Goal: Navigation & Orientation: Understand site structure

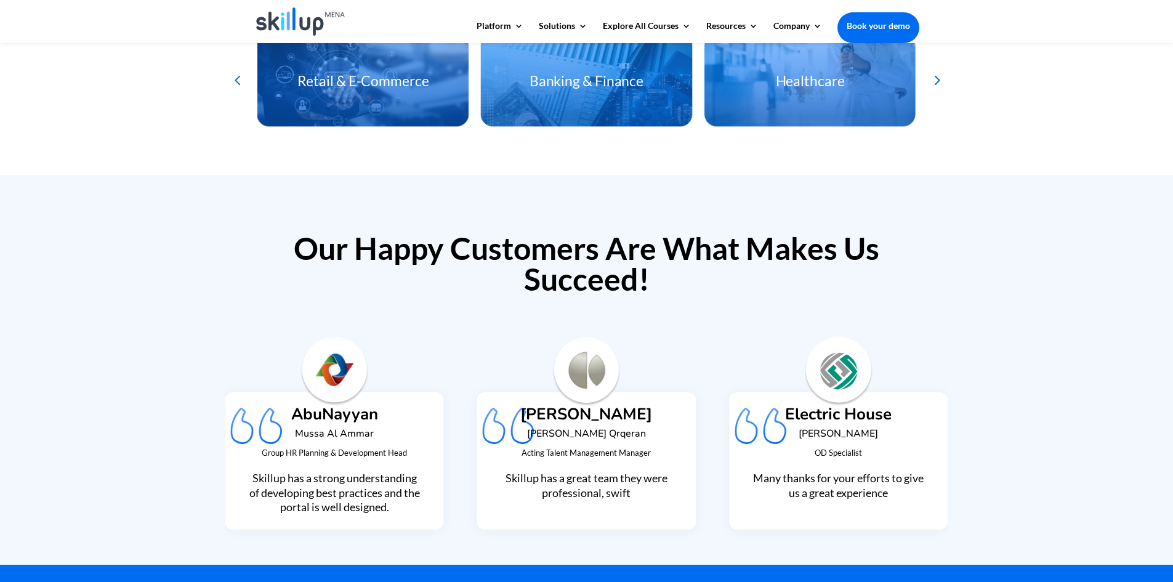
scroll to position [1074, 0]
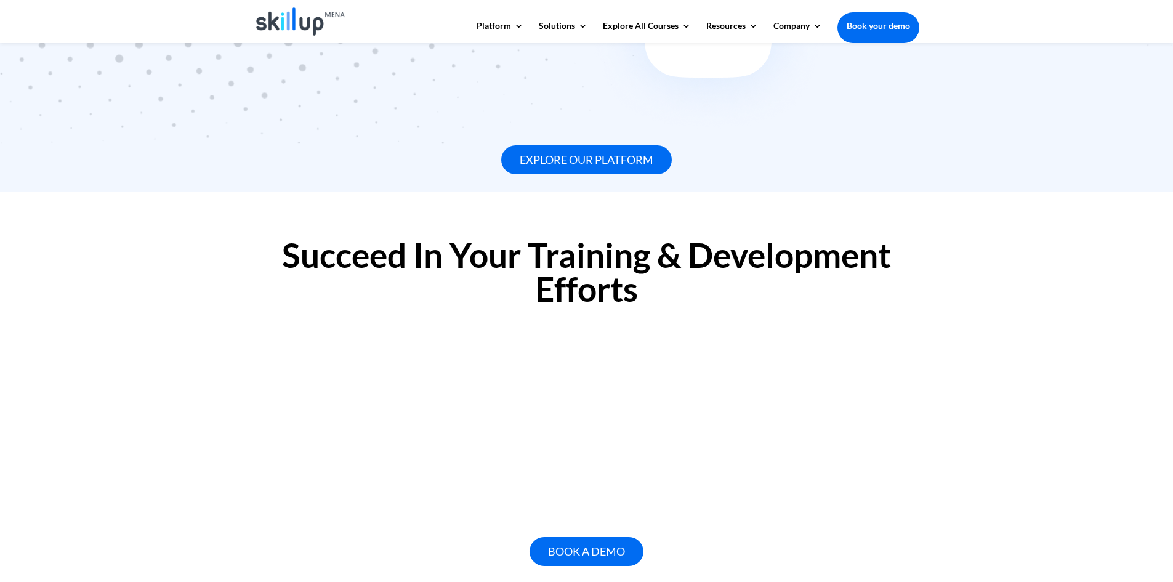
drag, startPoint x: 927, startPoint y: 313, endPoint x: 939, endPoint y: 25, distance: 288.9
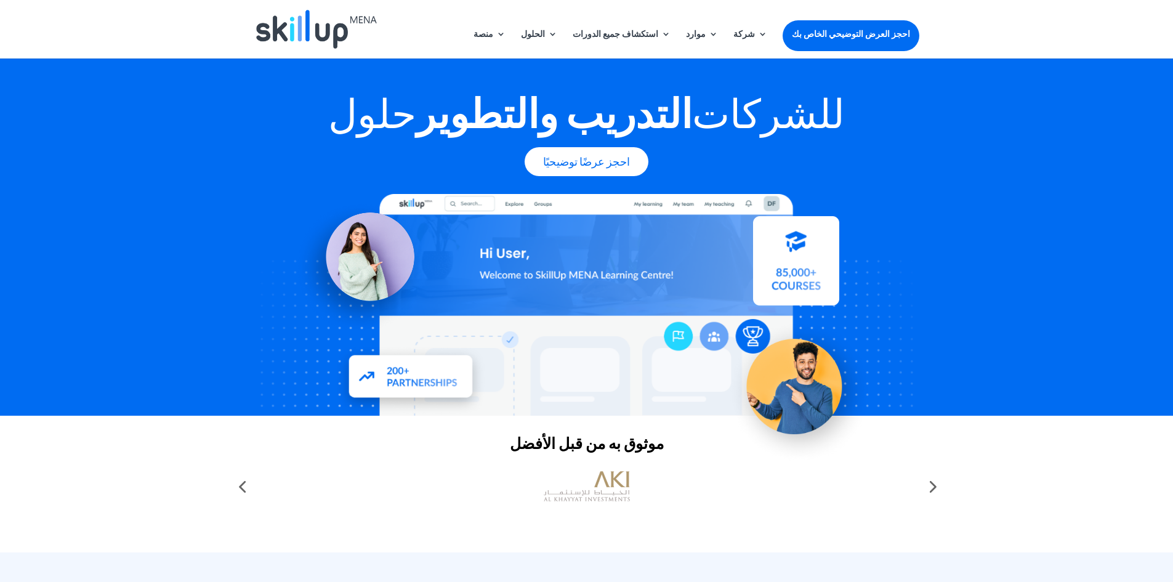
scroll to position [246, 0]
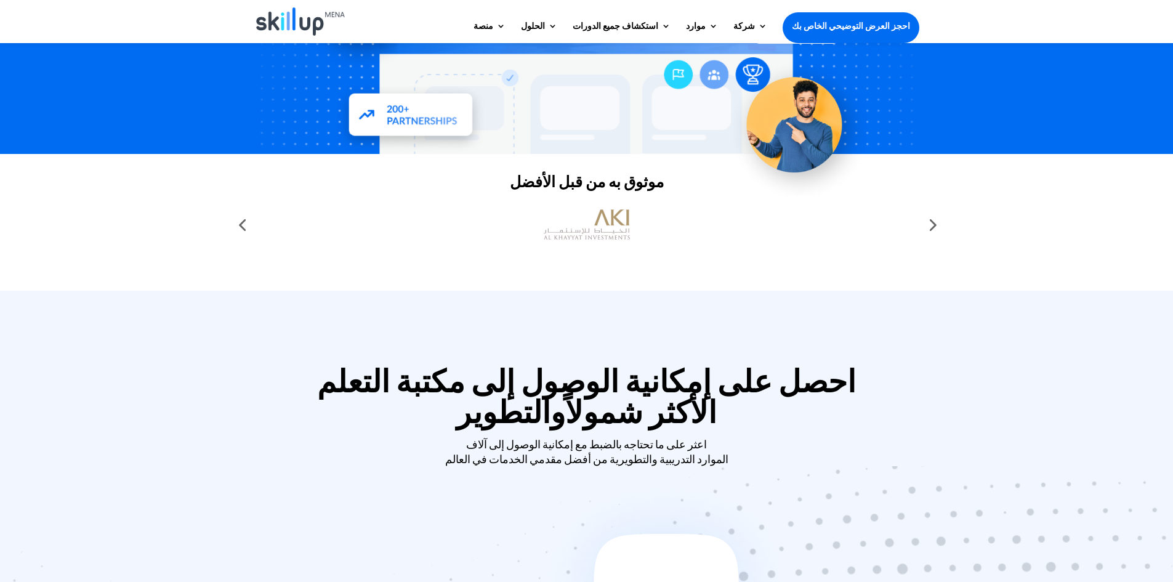
click at [926, 226] on div at bounding box center [931, 224] width 25 height 25
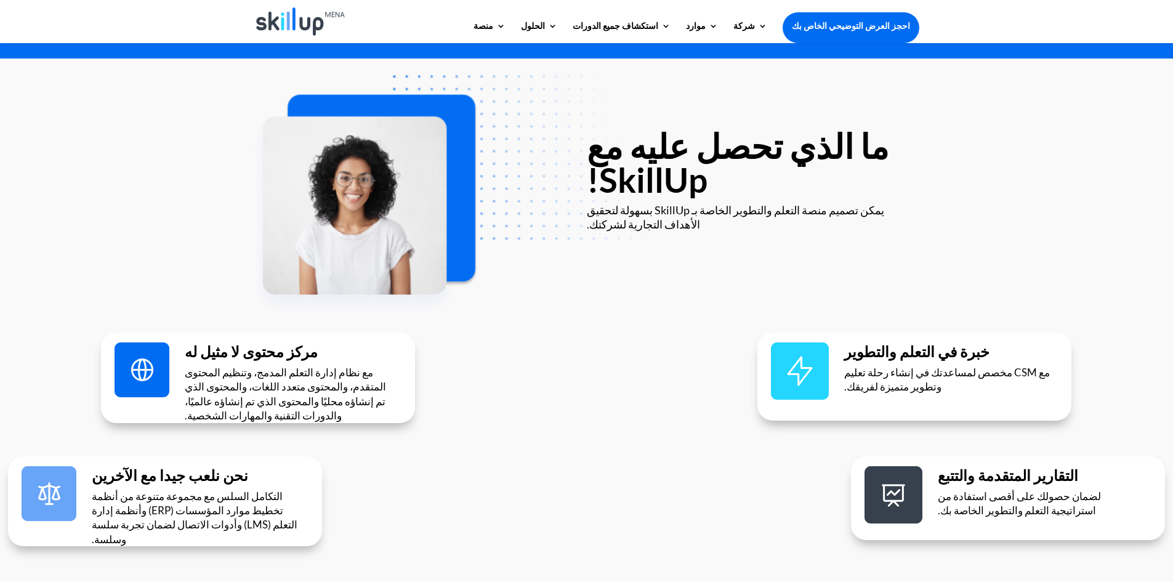
scroll to position [2031, 0]
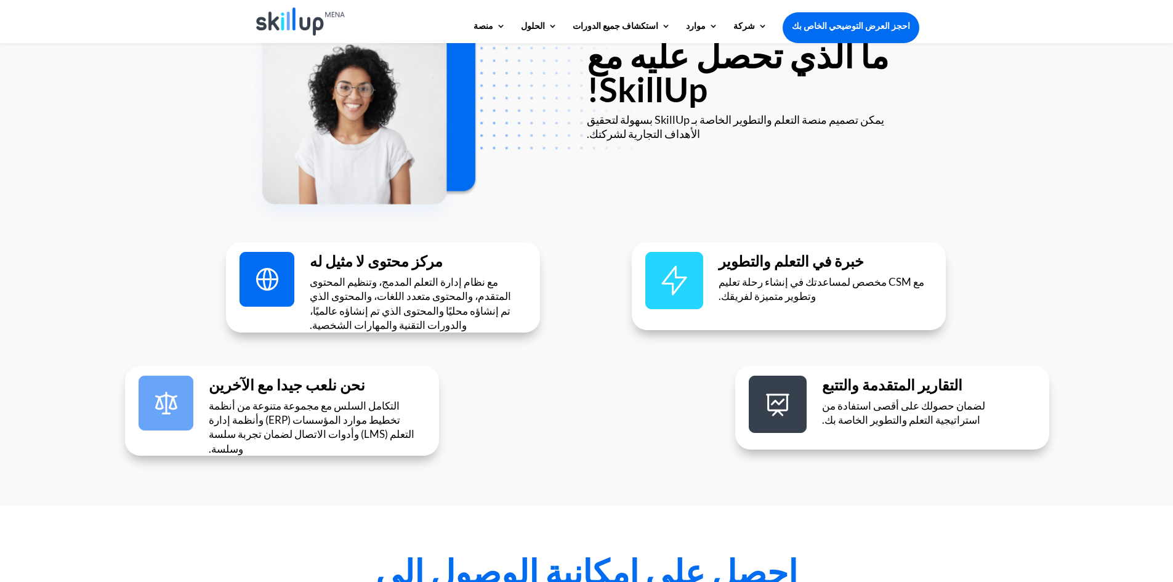
click at [718, 242] on div "خبرة في التعلم والتطوير مع CSM مخصص لمساعدتك في إنشاء رحلة تعليم وتطوير متميزة …" at bounding box center [788, 286] width 314 height 88
click at [664, 252] on img at bounding box center [674, 280] width 58 height 57
click at [429, 254] on h2 "مركز محتوى لا مثيل له" at bounding box center [415, 264] width 210 height 21
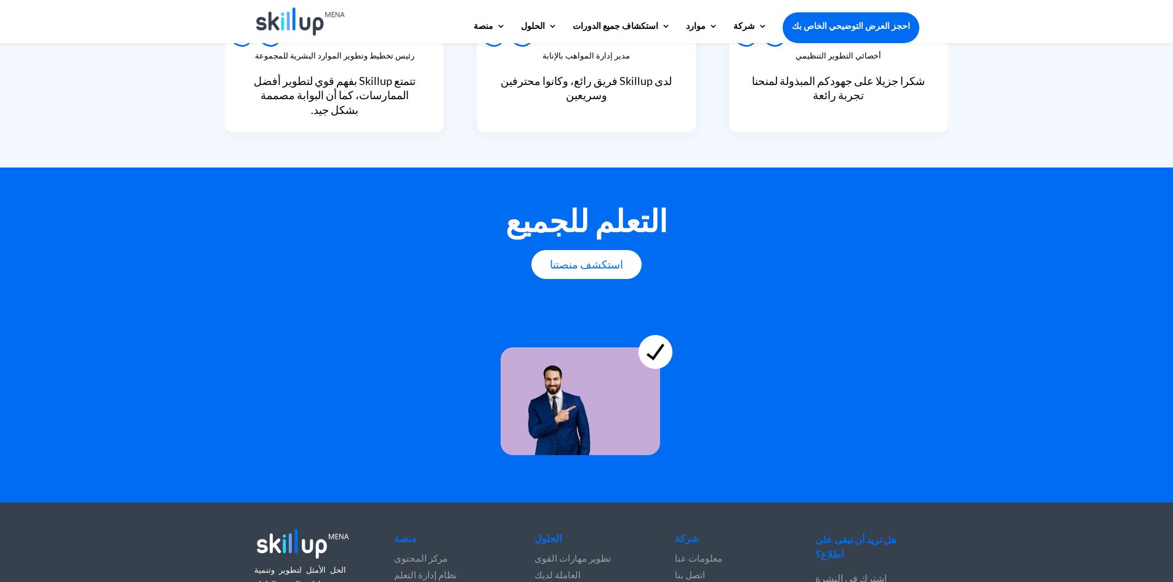
scroll to position [3106, 0]
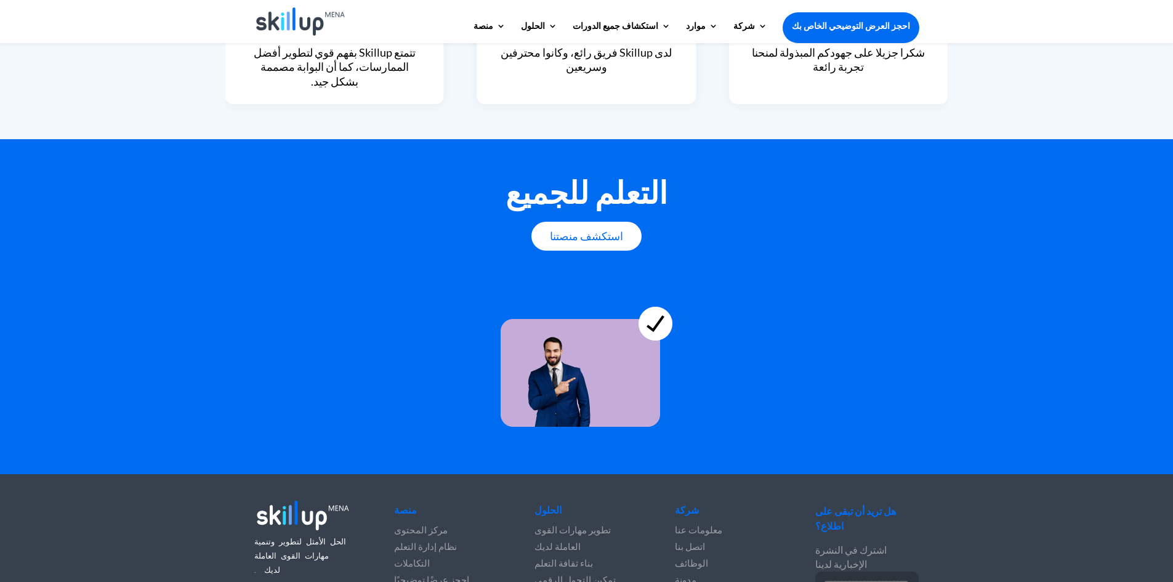
click at [421, 524] on font "مركز المحتوى" at bounding box center [421, 529] width 54 height 11
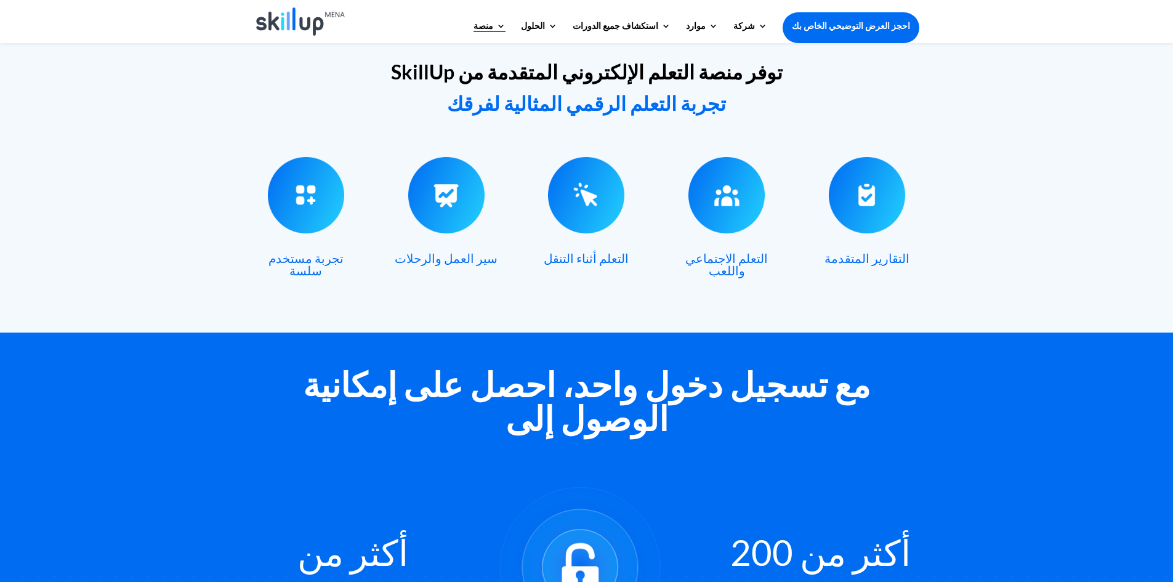
scroll to position [369, 0]
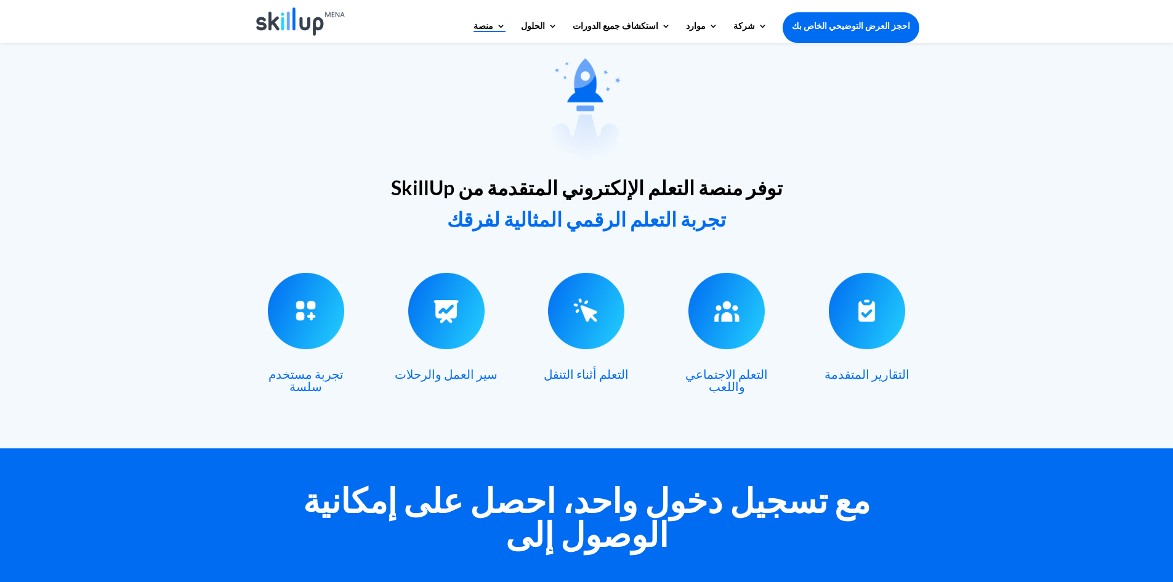
click at [565, 321] on img at bounding box center [586, 311] width 76 height 76
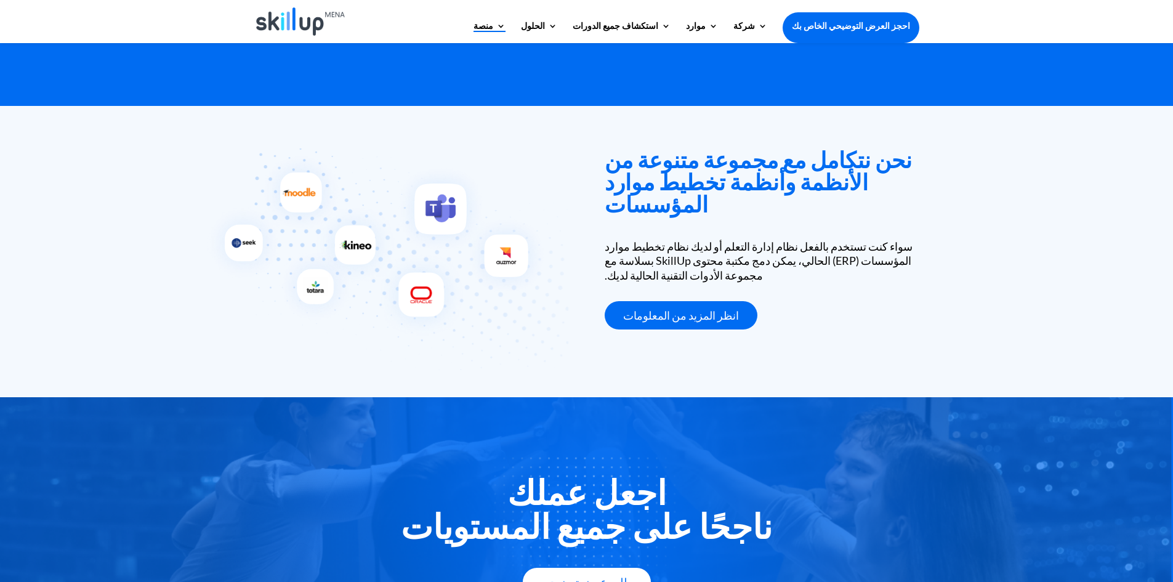
scroll to position [2078, 0]
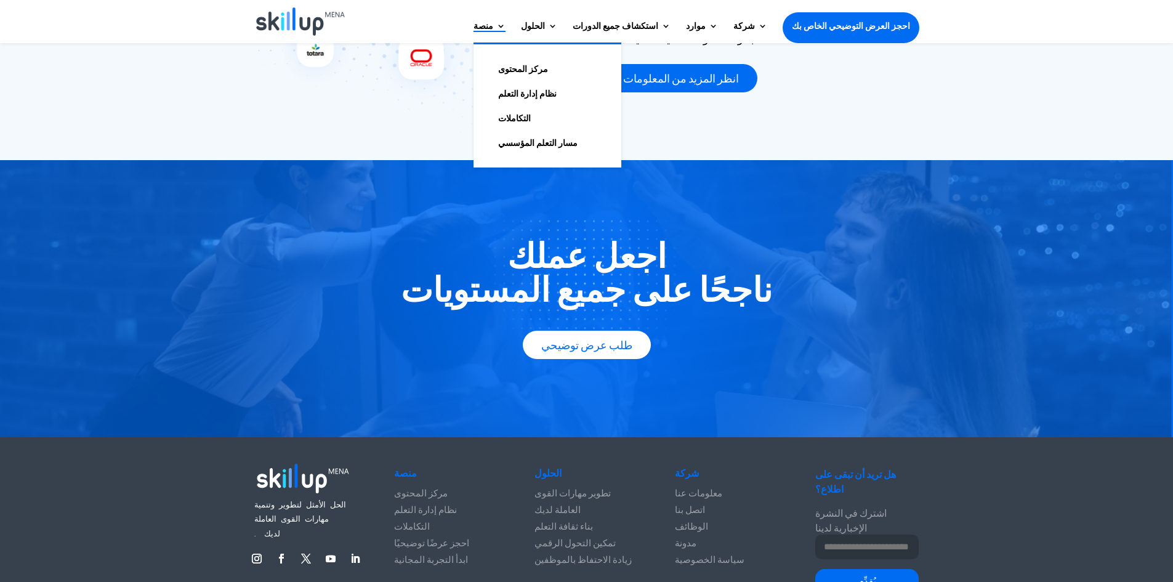
click at [556, 92] on font "نظام إدارة التعلم" at bounding box center [527, 93] width 58 height 10
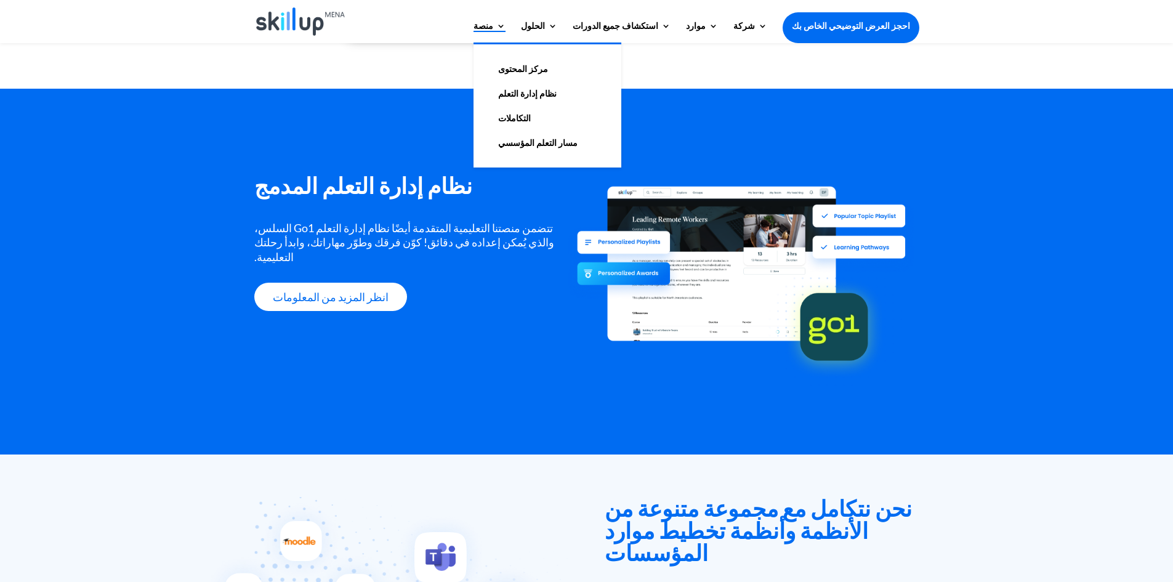
click at [531, 121] on font "التكاملات" at bounding box center [514, 118] width 33 height 10
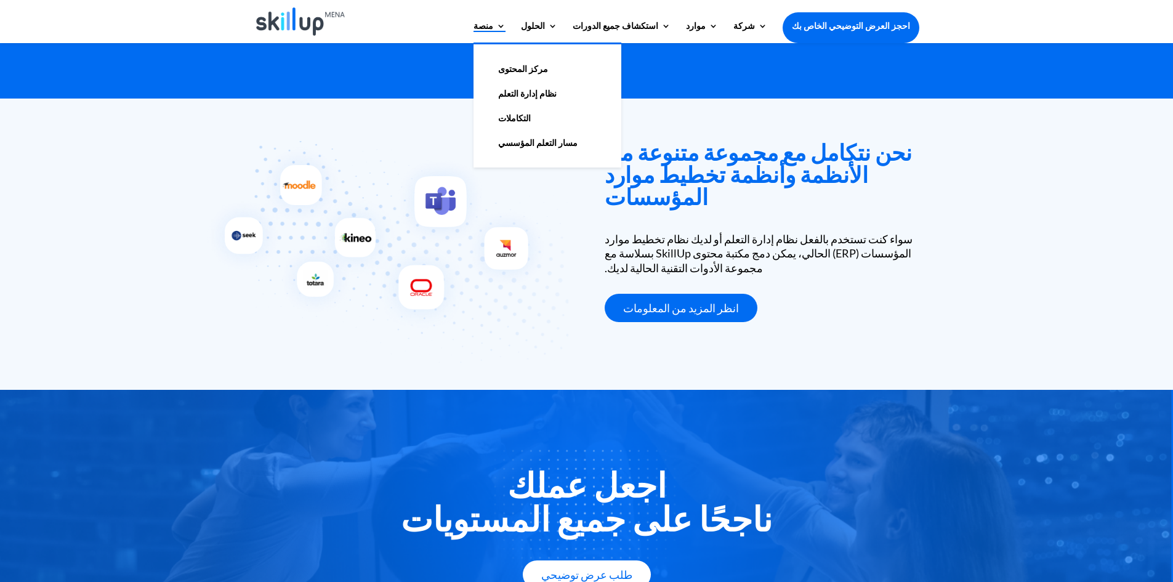
scroll to position [1858, 0]
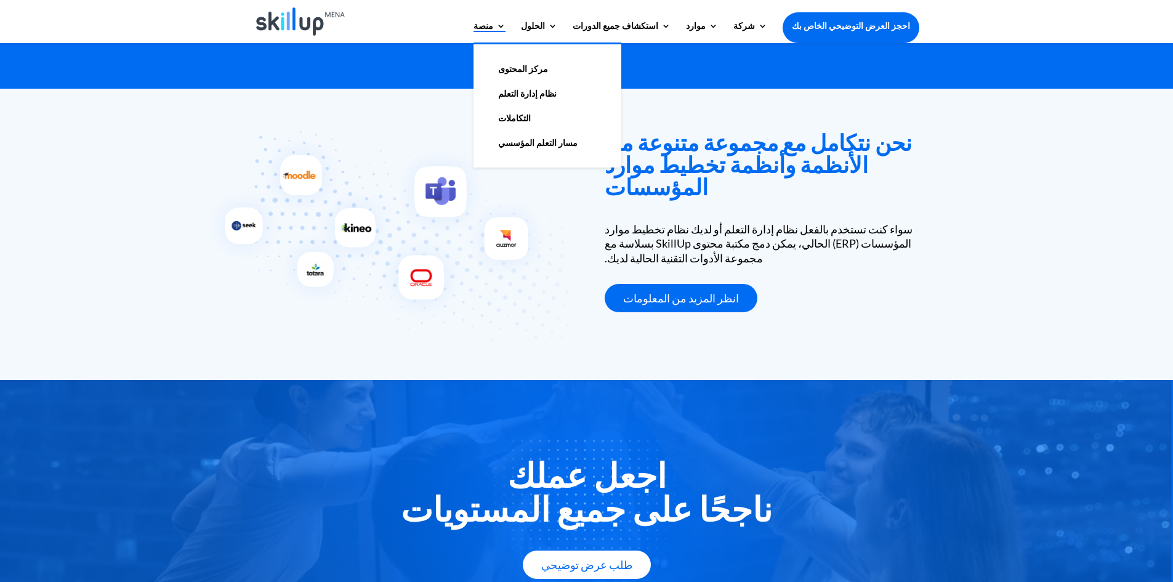
click at [569, 143] on font "مسار التعلم المؤسسي" at bounding box center [537, 142] width 79 height 10
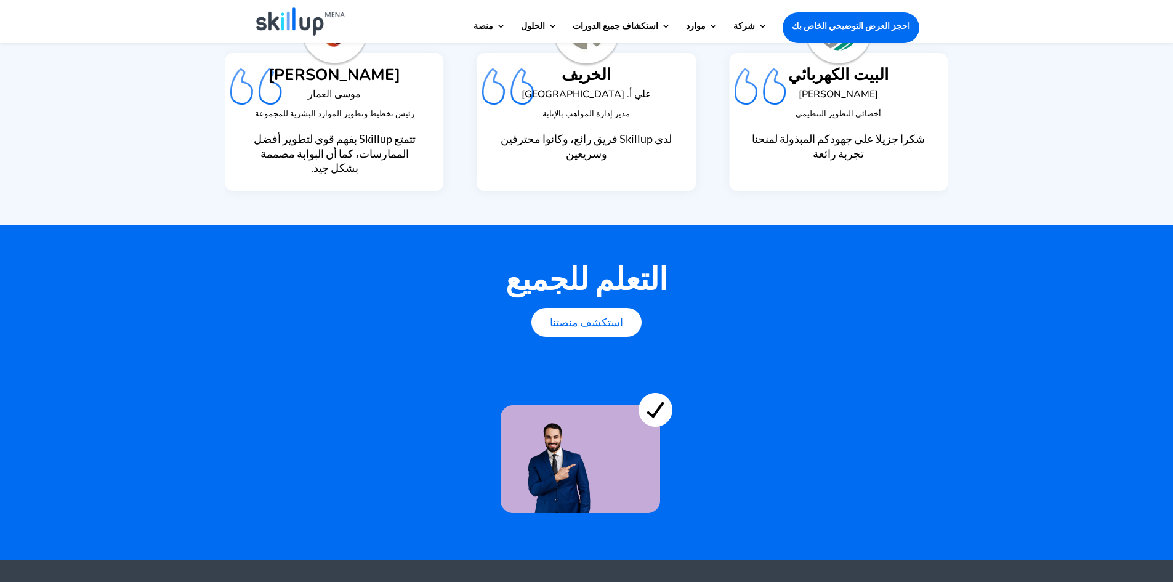
scroll to position [3106, 0]
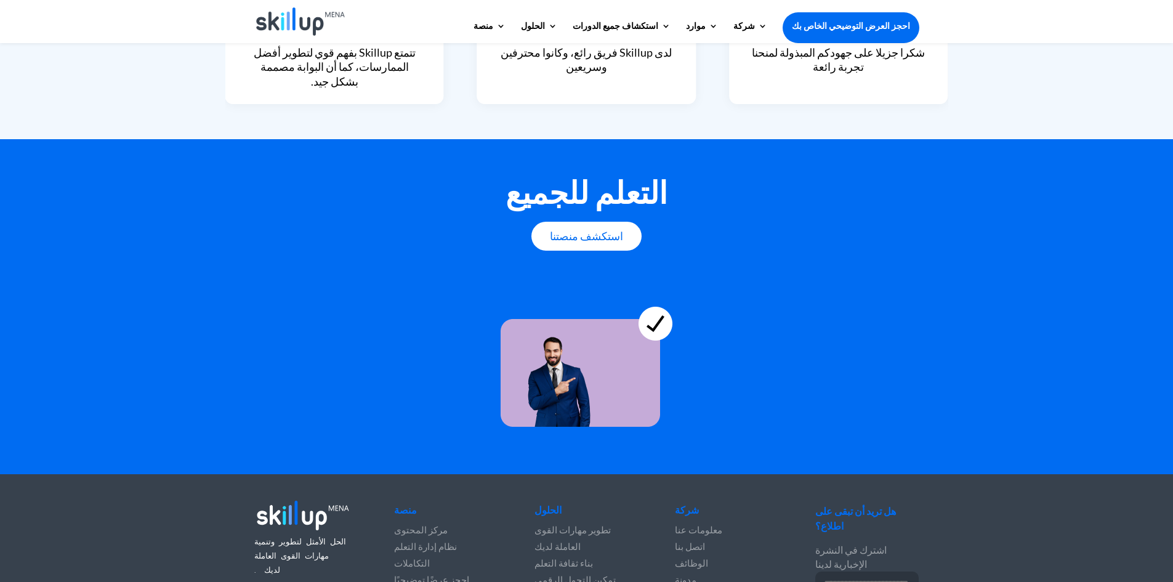
click at [268, 15] on img at bounding box center [300, 21] width 89 height 28
